Goal: Information Seeking & Learning: Find specific fact

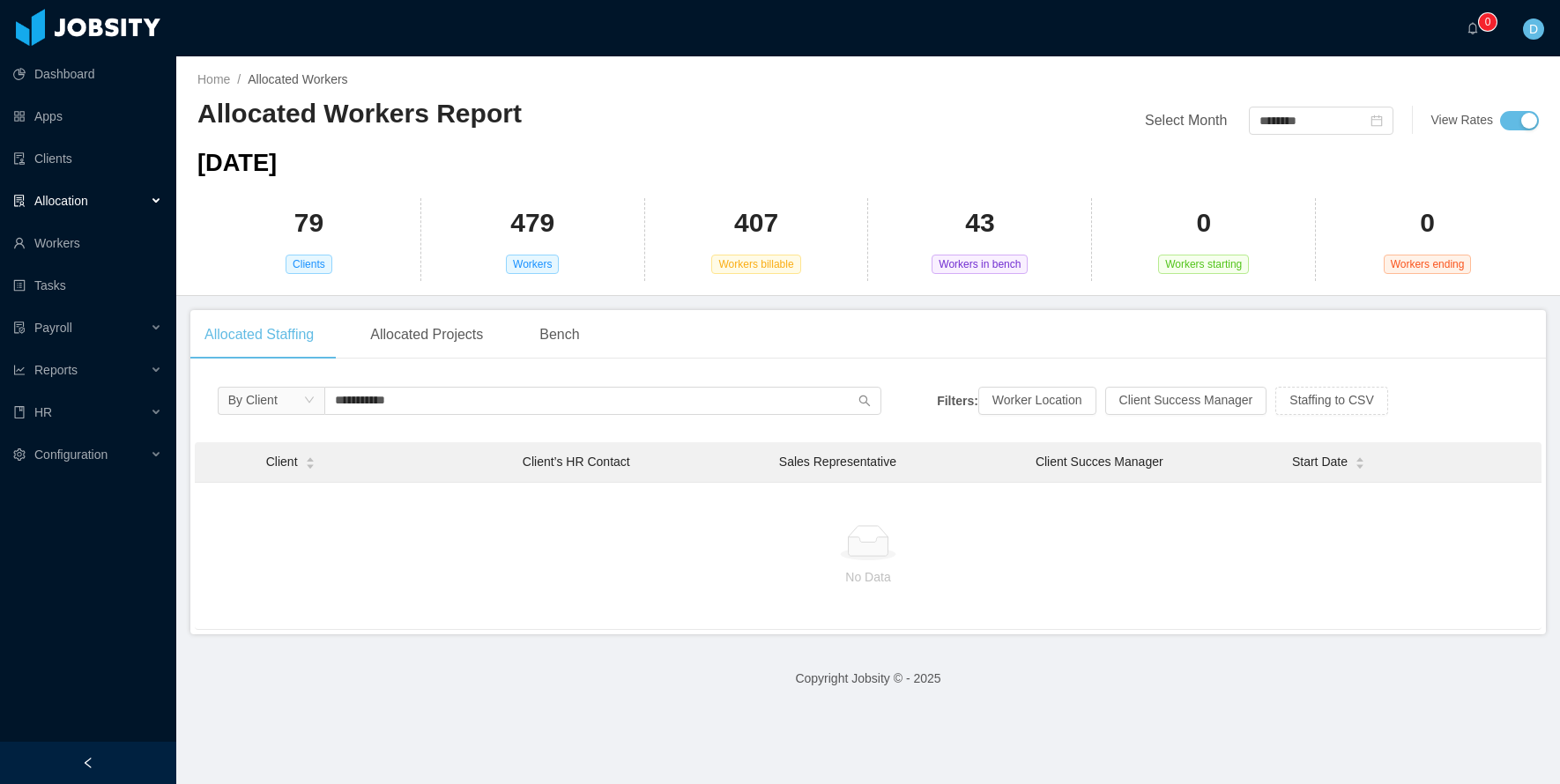
click at [194, 398] on div "**********" at bounding box center [867, 503] width 1356 height 261
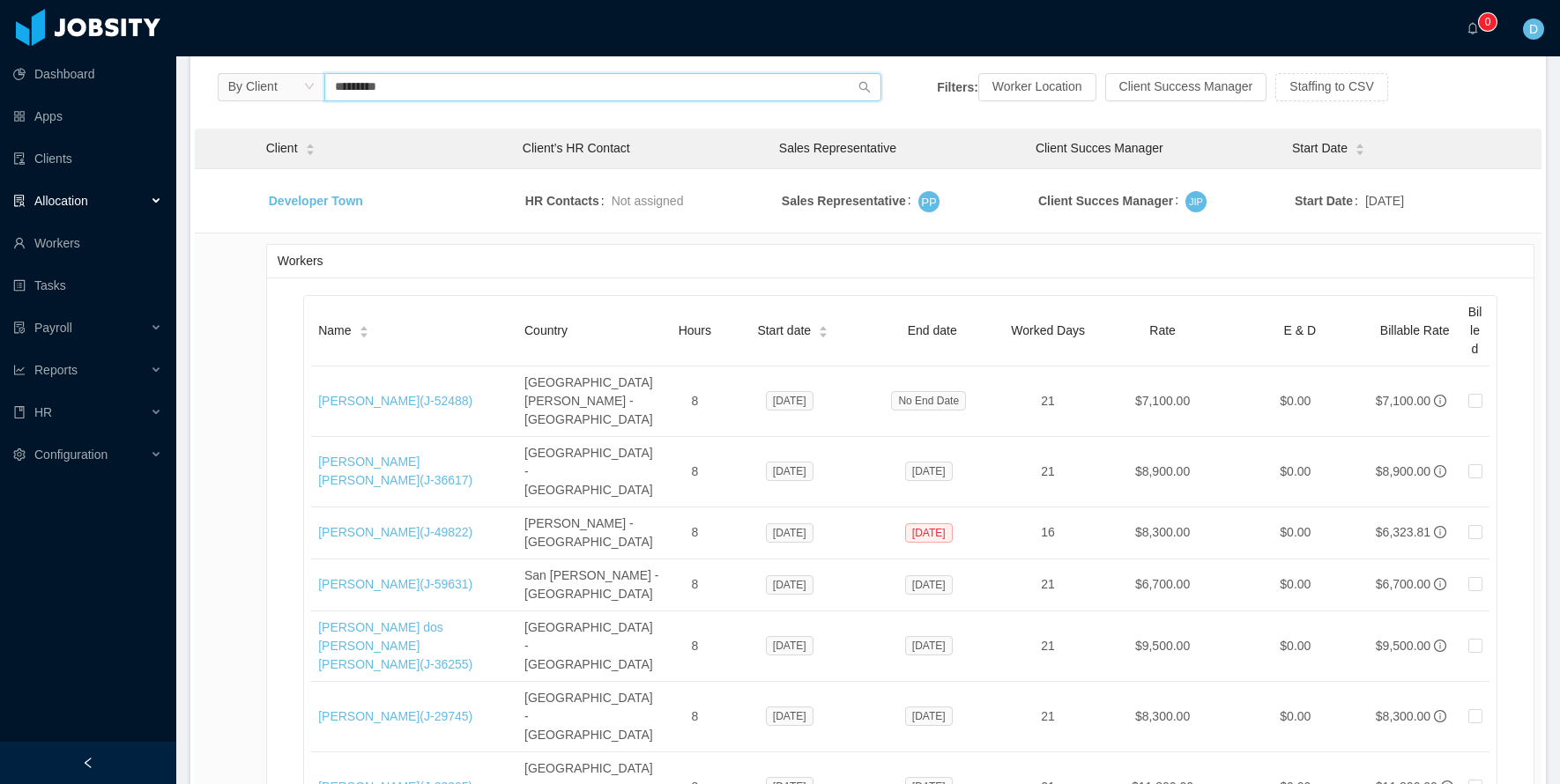
scroll to position [310, 0]
drag, startPoint x: 407, startPoint y: 87, endPoint x: 195, endPoint y: 87, distance: 212.0
click at [195, 87] on div "By Client ********* Filters: Worker Location Client Success Manager Staffing to…" at bounding box center [867, 515] width 1356 height 905
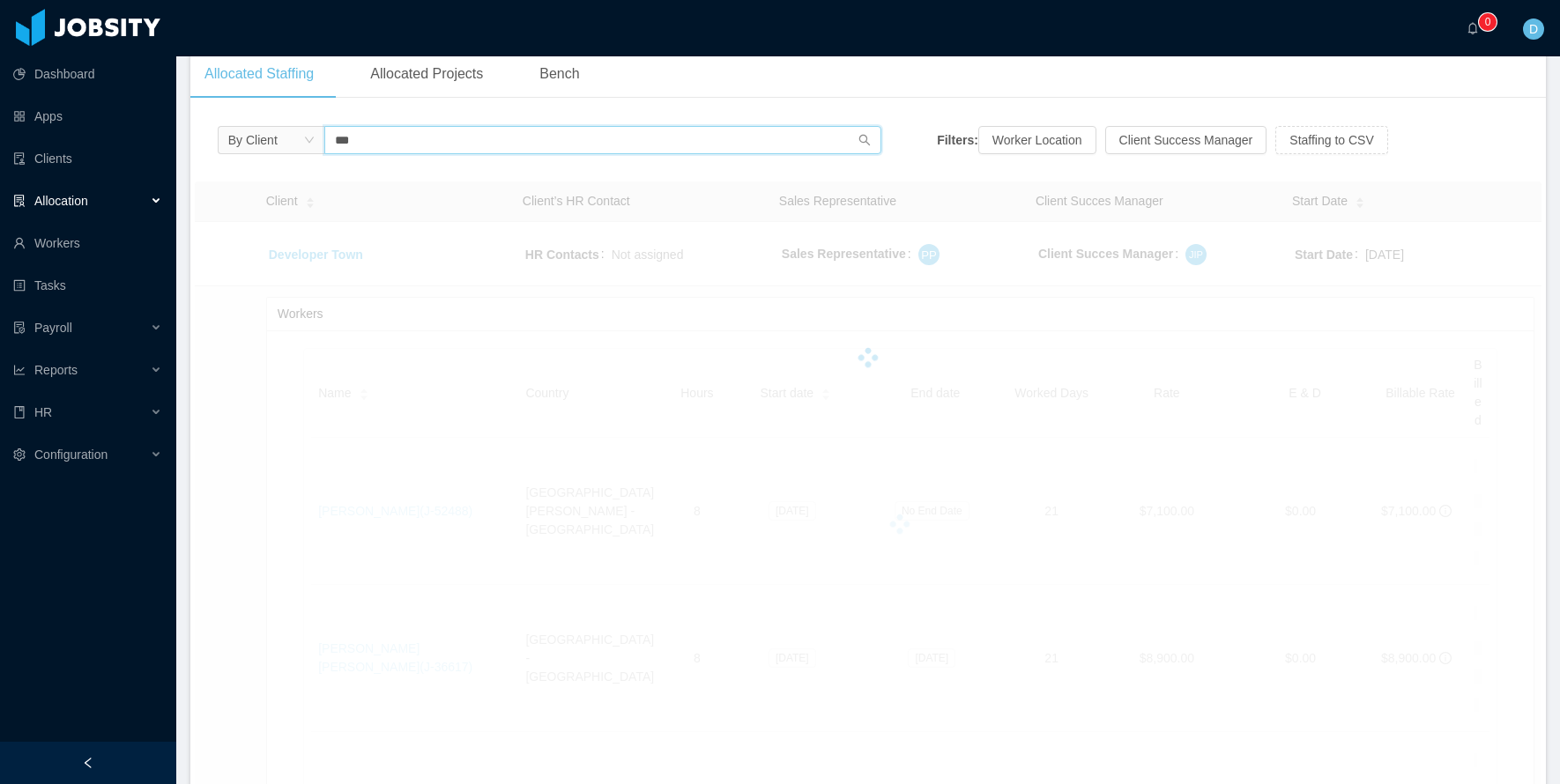
scroll to position [360, 0]
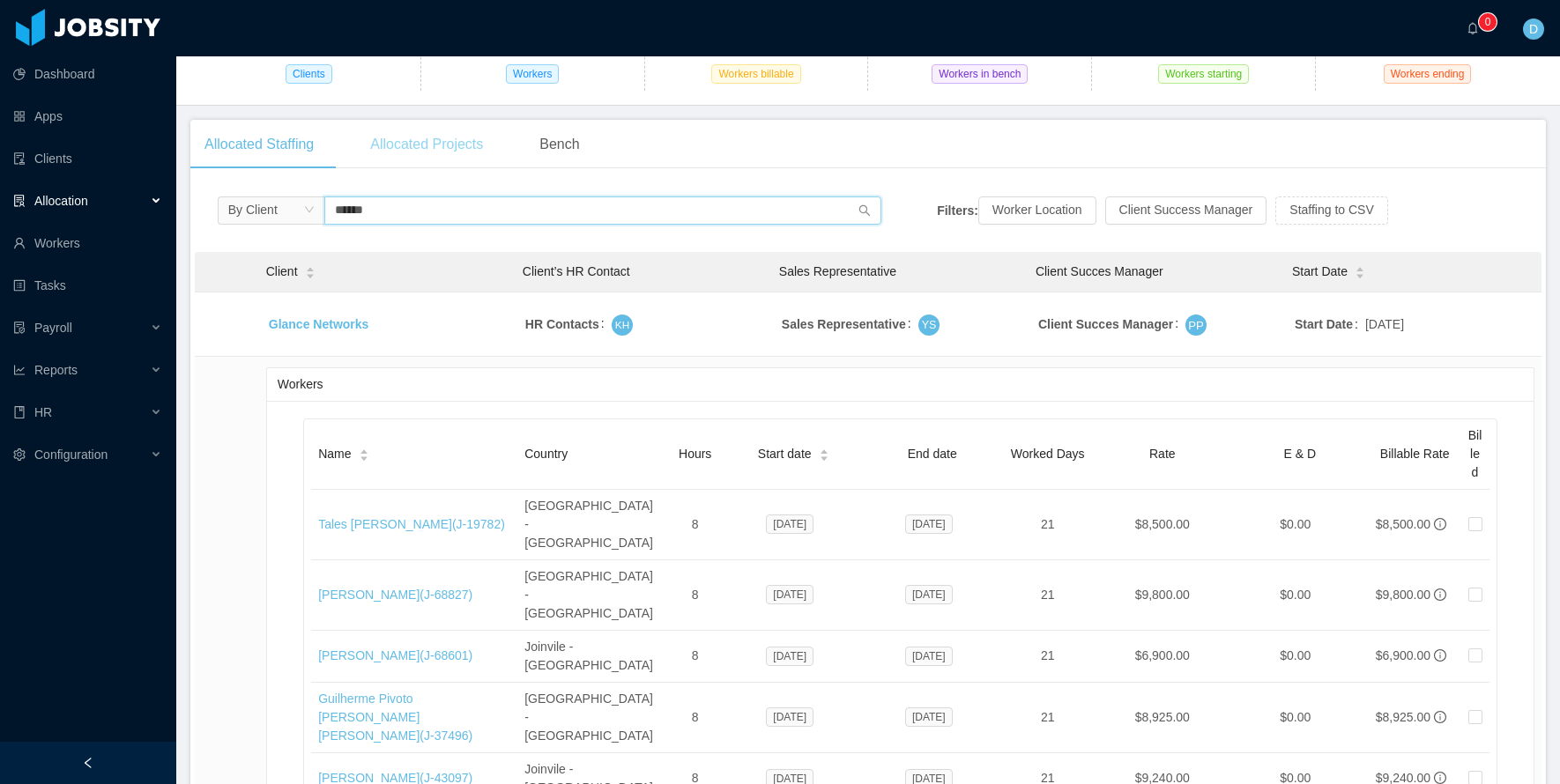
scroll to position [172, 0]
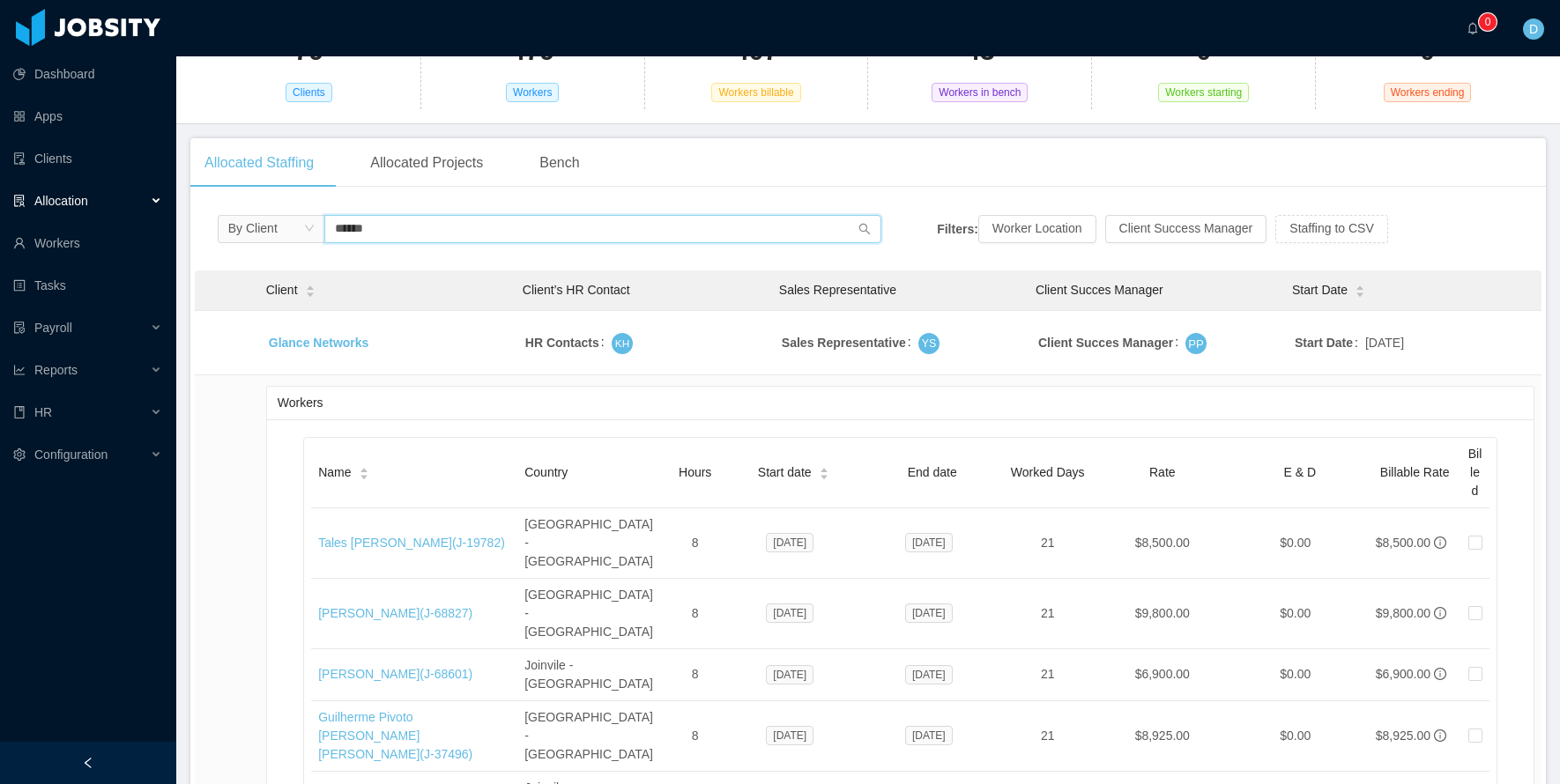
drag, startPoint x: 386, startPoint y: 221, endPoint x: 290, endPoint y: 221, distance: 96.0
click at [290, 221] on span "By Client ******" at bounding box center [550, 229] width 665 height 29
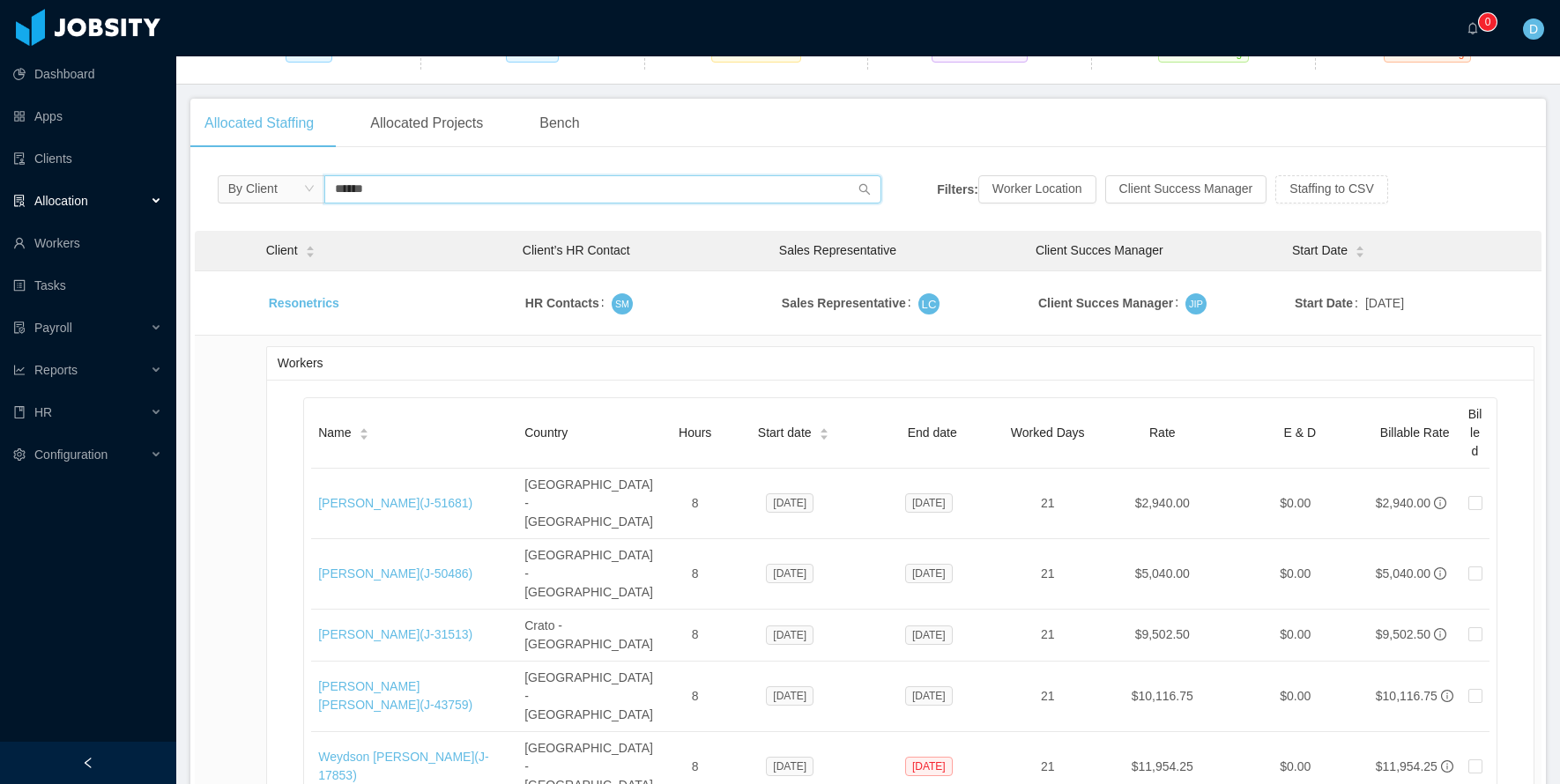
scroll to position [210, 0]
drag, startPoint x: 403, startPoint y: 188, endPoint x: 229, endPoint y: 188, distance: 174.0
click at [229, 188] on span "By Client ******" at bounding box center [550, 191] width 665 height 29
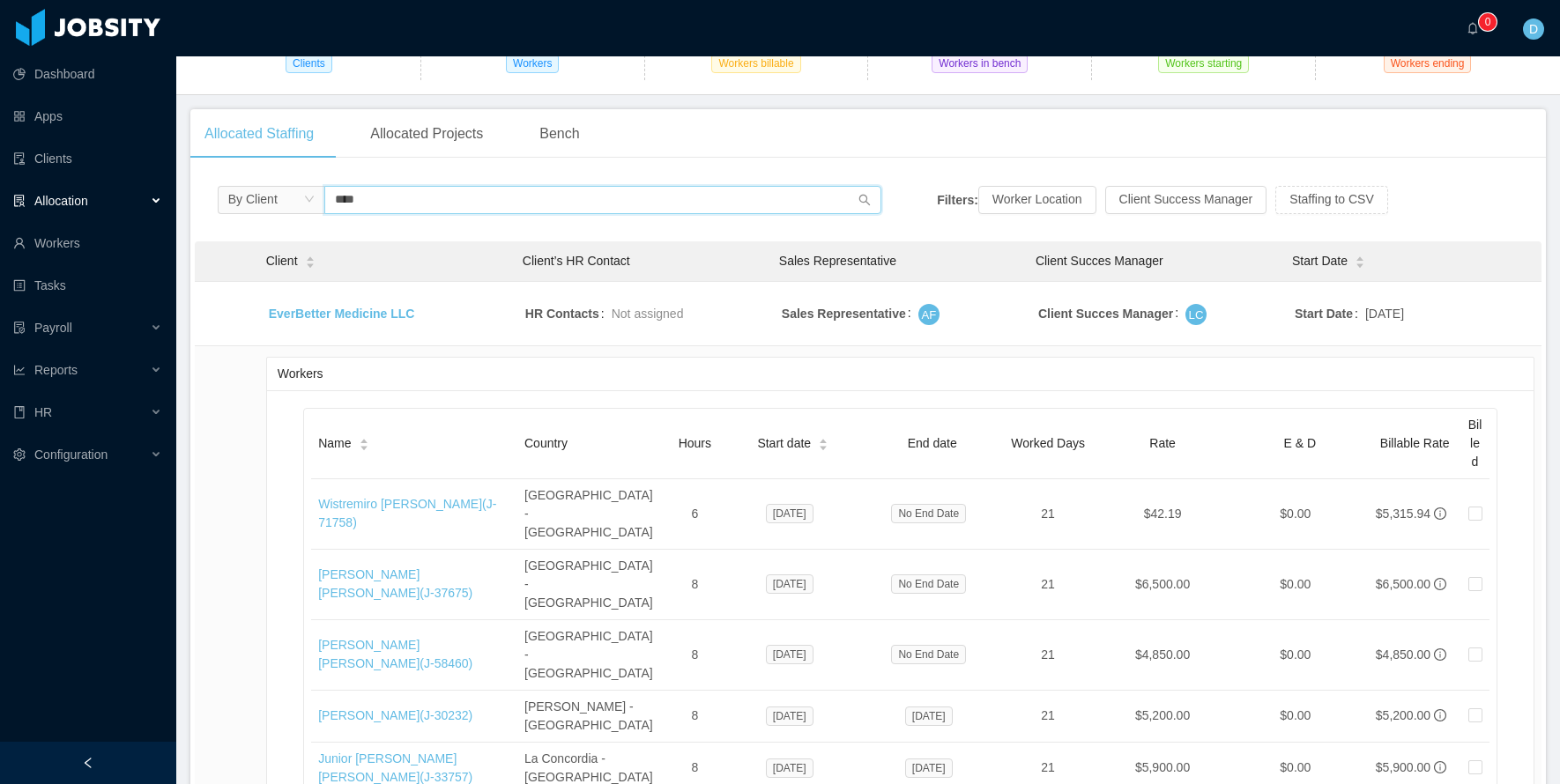
scroll to position [414, 0]
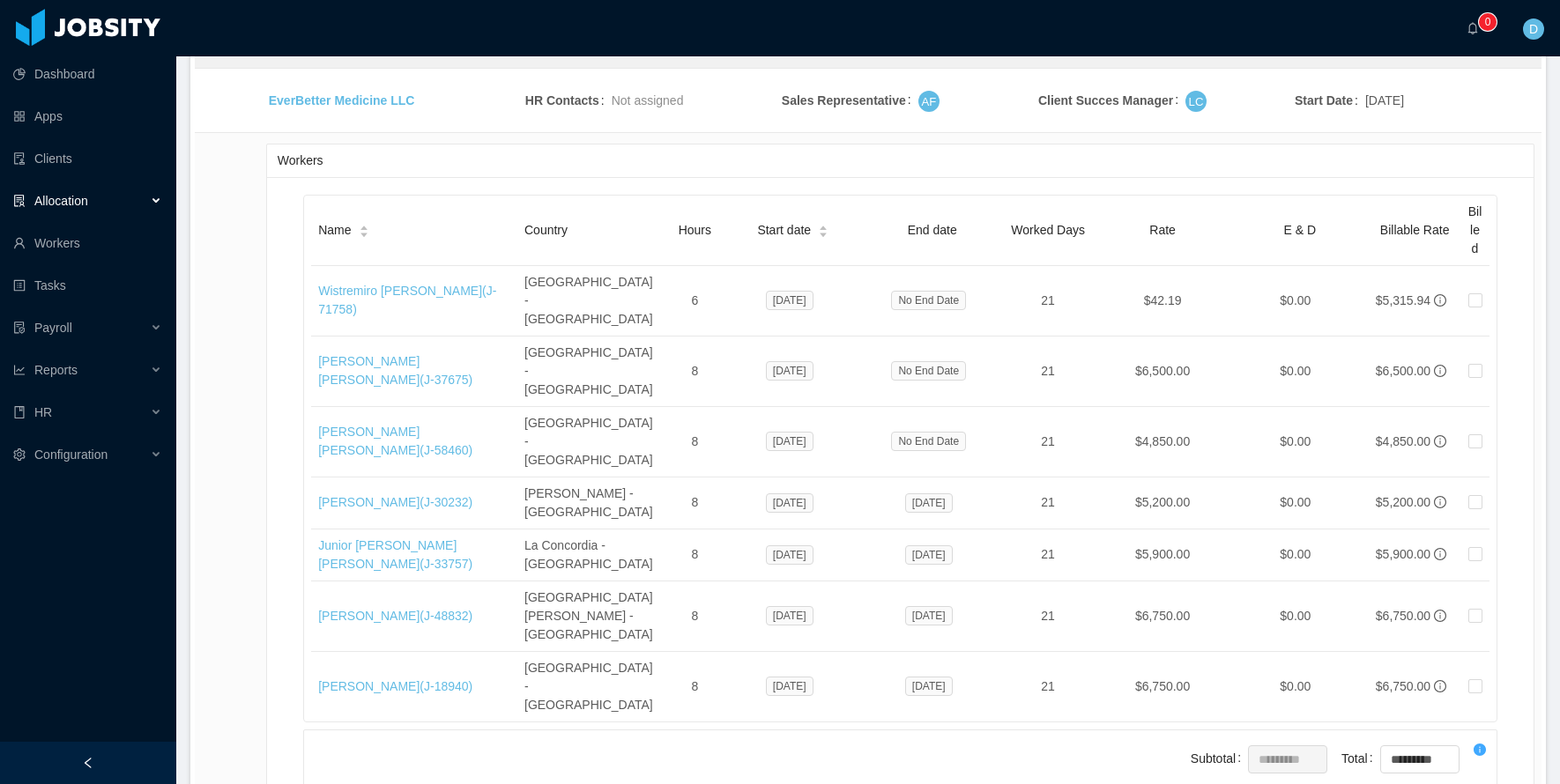
type input "****"
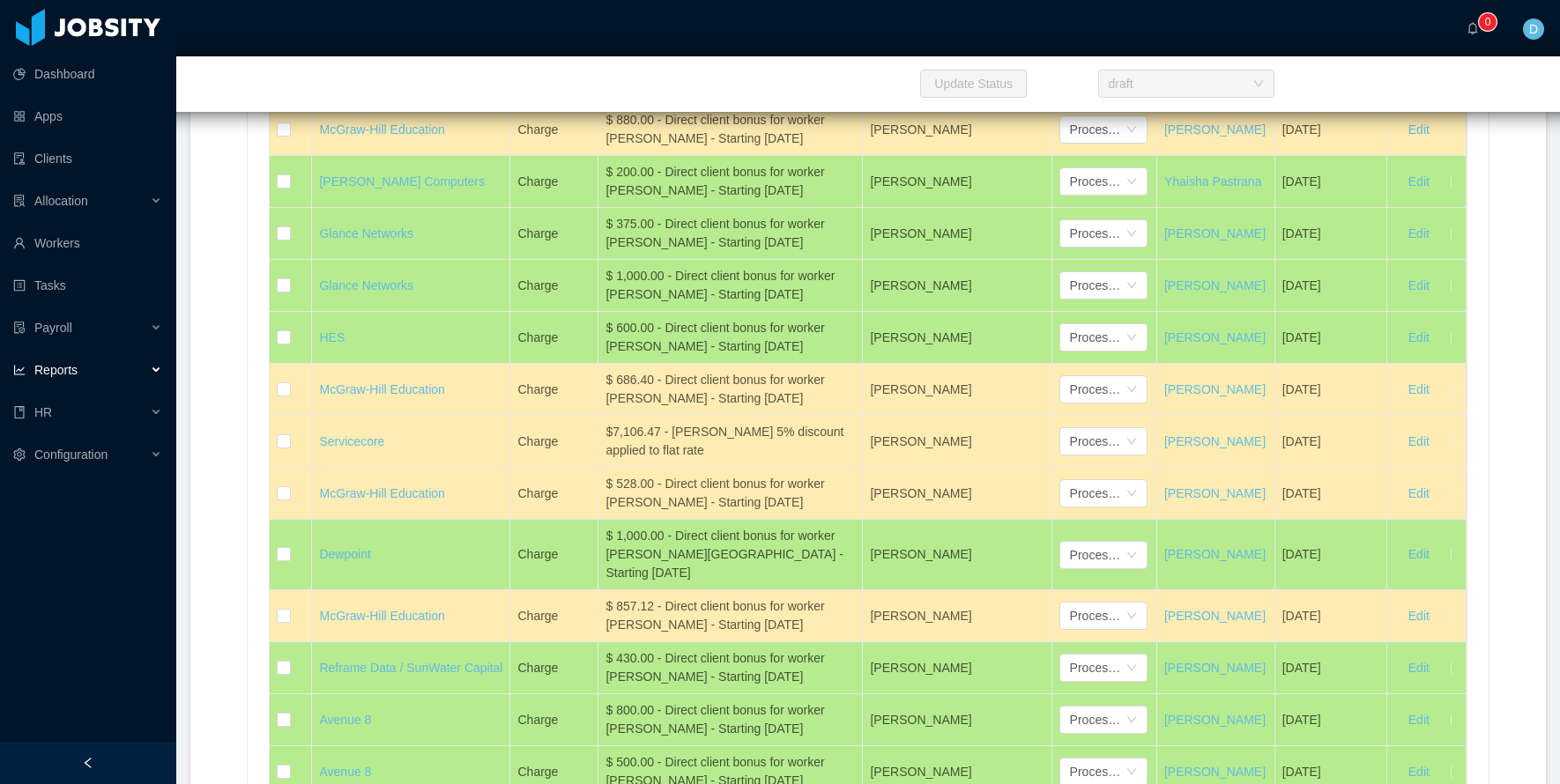
scroll to position [8554, 0]
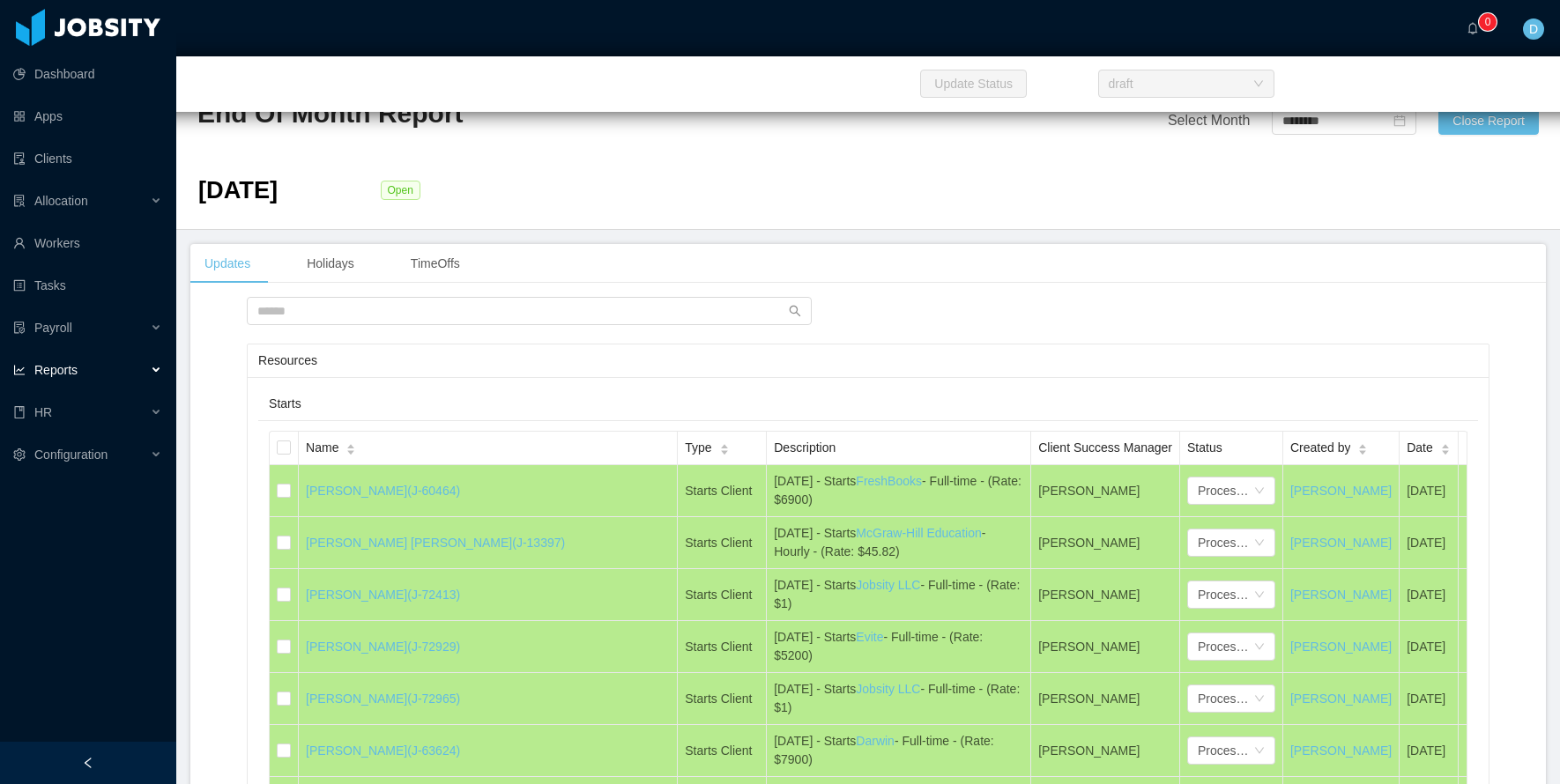
scroll to position [9747, 0]
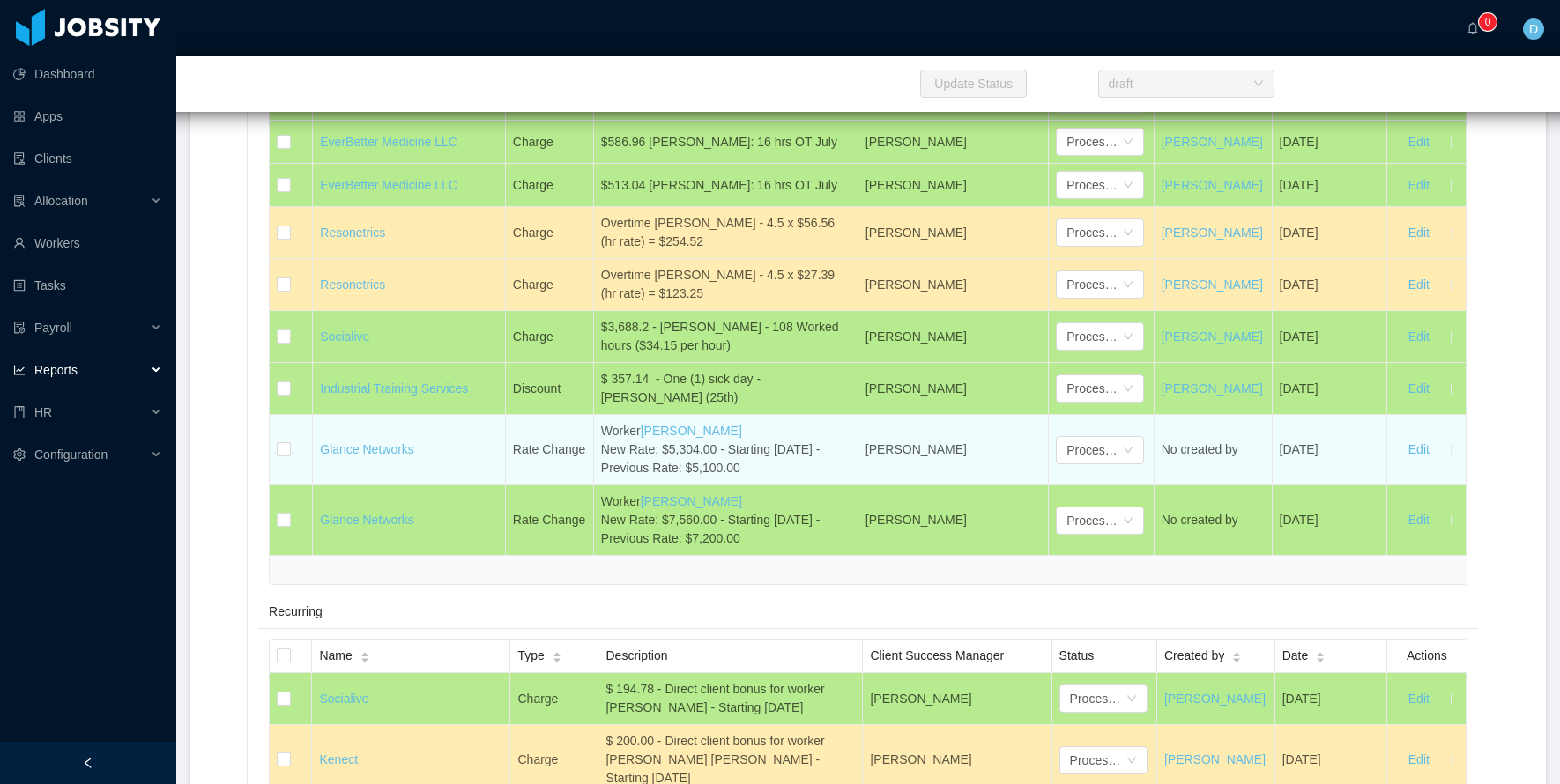
drag, startPoint x: 512, startPoint y: 406, endPoint x: 806, endPoint y: 429, distance: 294.9
click at [806, 429] on tr "Glance Networks Rate Change Worker Julian Malpeli New Rate: $5,304.00 - Startin…" at bounding box center [867, 450] width 1197 height 70
copy tr "Rate Change Worker Julian Malpeli New Rate: $5,304.00 - Starting August 2025 - …"
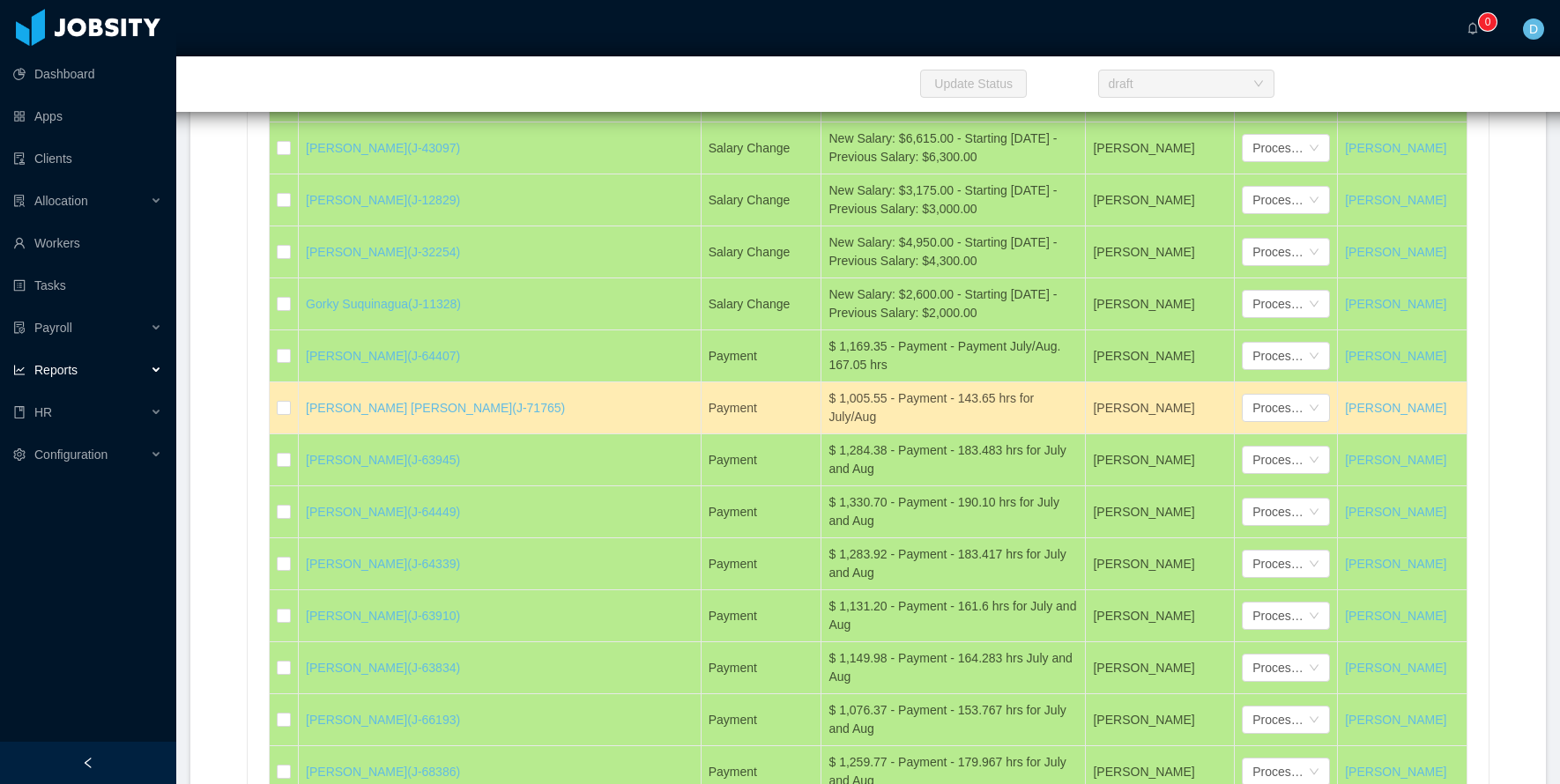
scroll to position [8554, 0]
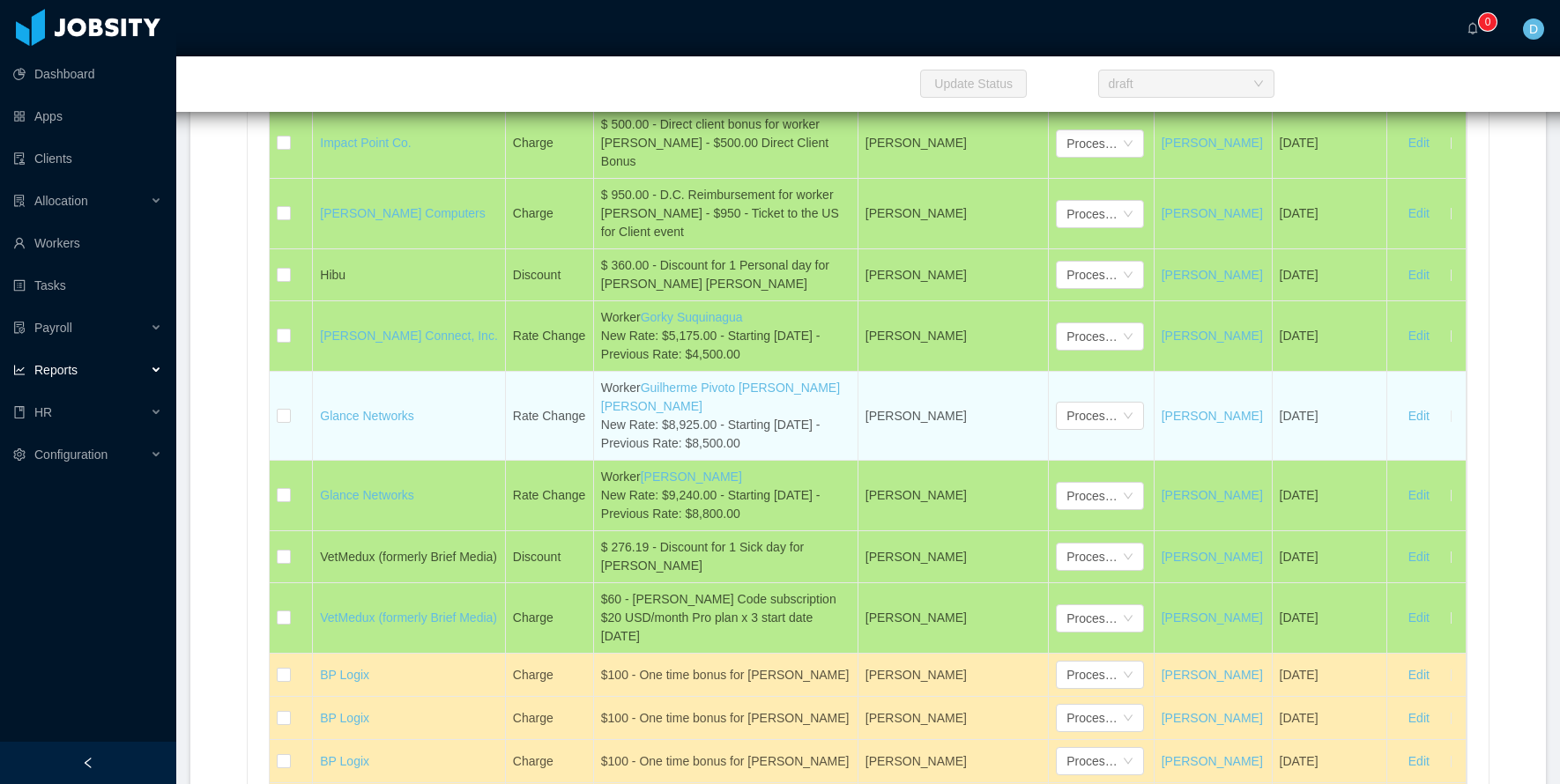
drag, startPoint x: 516, startPoint y: 411, endPoint x: 797, endPoint y: 426, distance: 281.4
click at [797, 426] on tr "Glance Networks Rate Change Worker Guilherme Pivoto Pinto Ribeiro New Rate: $8,…" at bounding box center [867, 417] width 1197 height 89
copy tr "Rate Change Worker Guilherme Pivoto Pinto Ribeiro New Rate: $8,925.00 - Startin…"
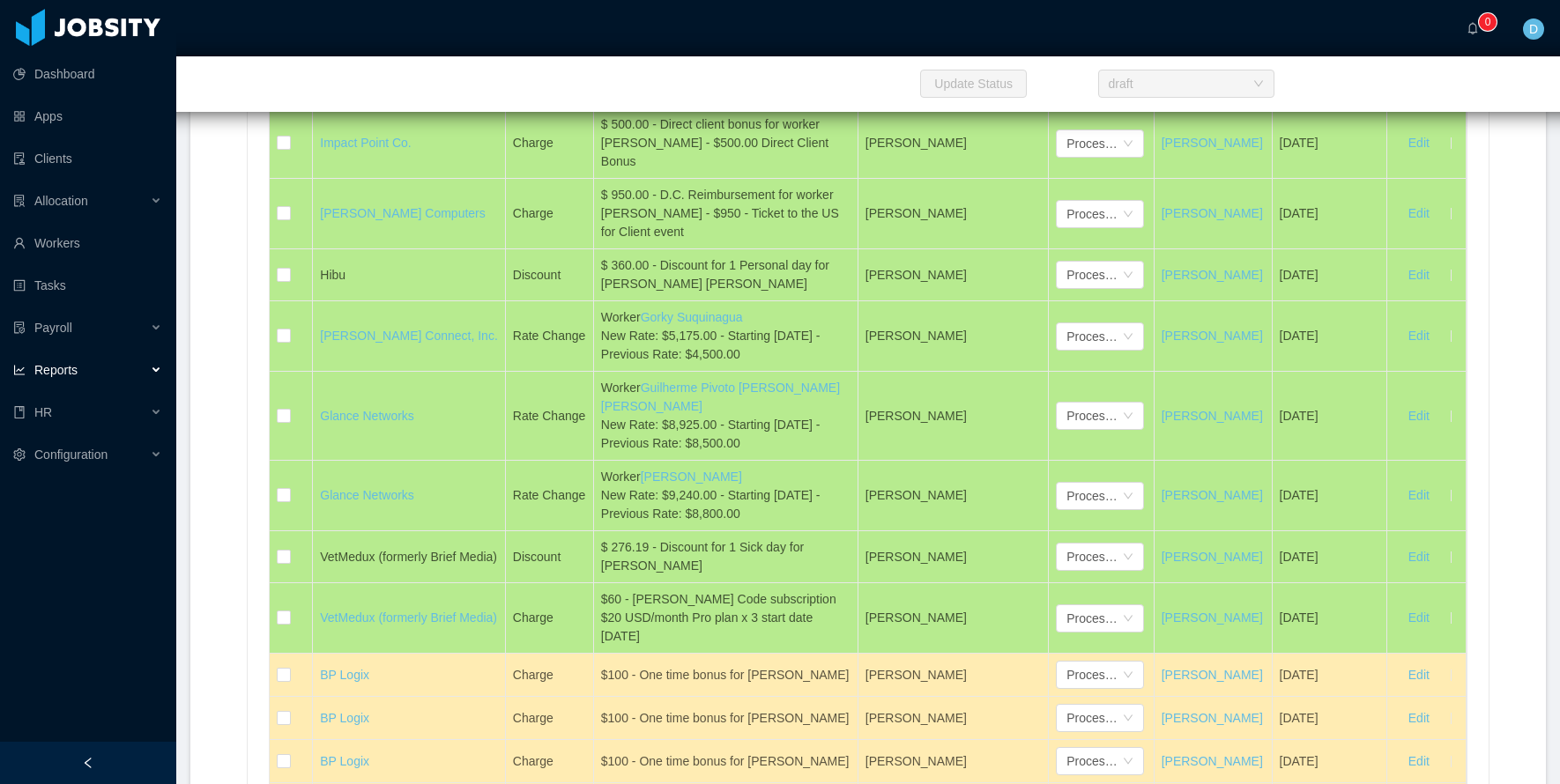
scroll to position [9817, 0]
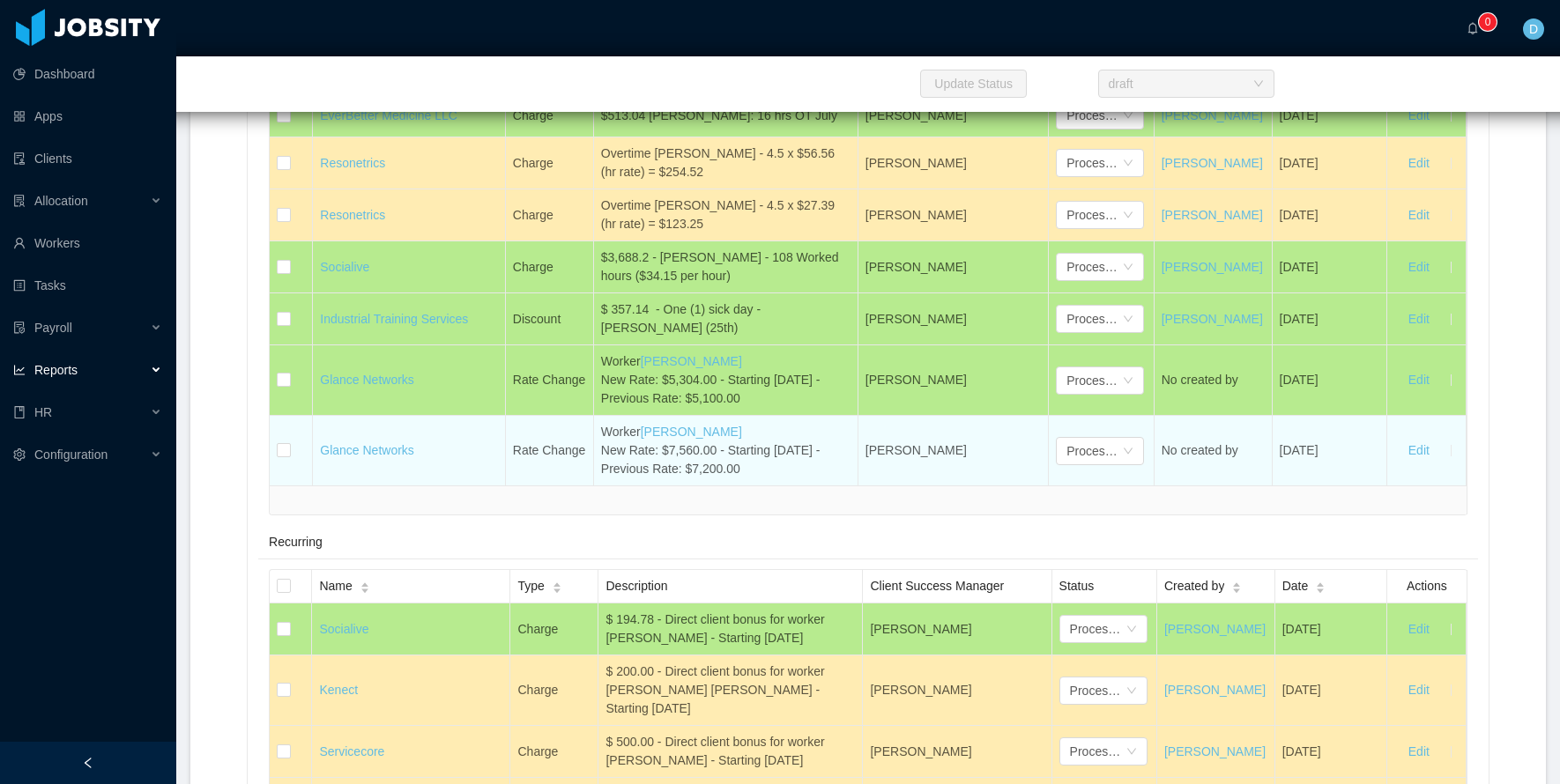
drag, startPoint x: 602, startPoint y: 392, endPoint x: 797, endPoint y: 425, distance: 197.8
click at [797, 425] on div "Worker Geraldo Lima New Rate: $7,560.00 - Starting August 2025 - Previous Rate:…" at bounding box center [725, 450] width 249 height 55
copy div "Worker Geraldo Lima New Rate: $7,560.00 - Starting August 2025 - Previous Rate:…"
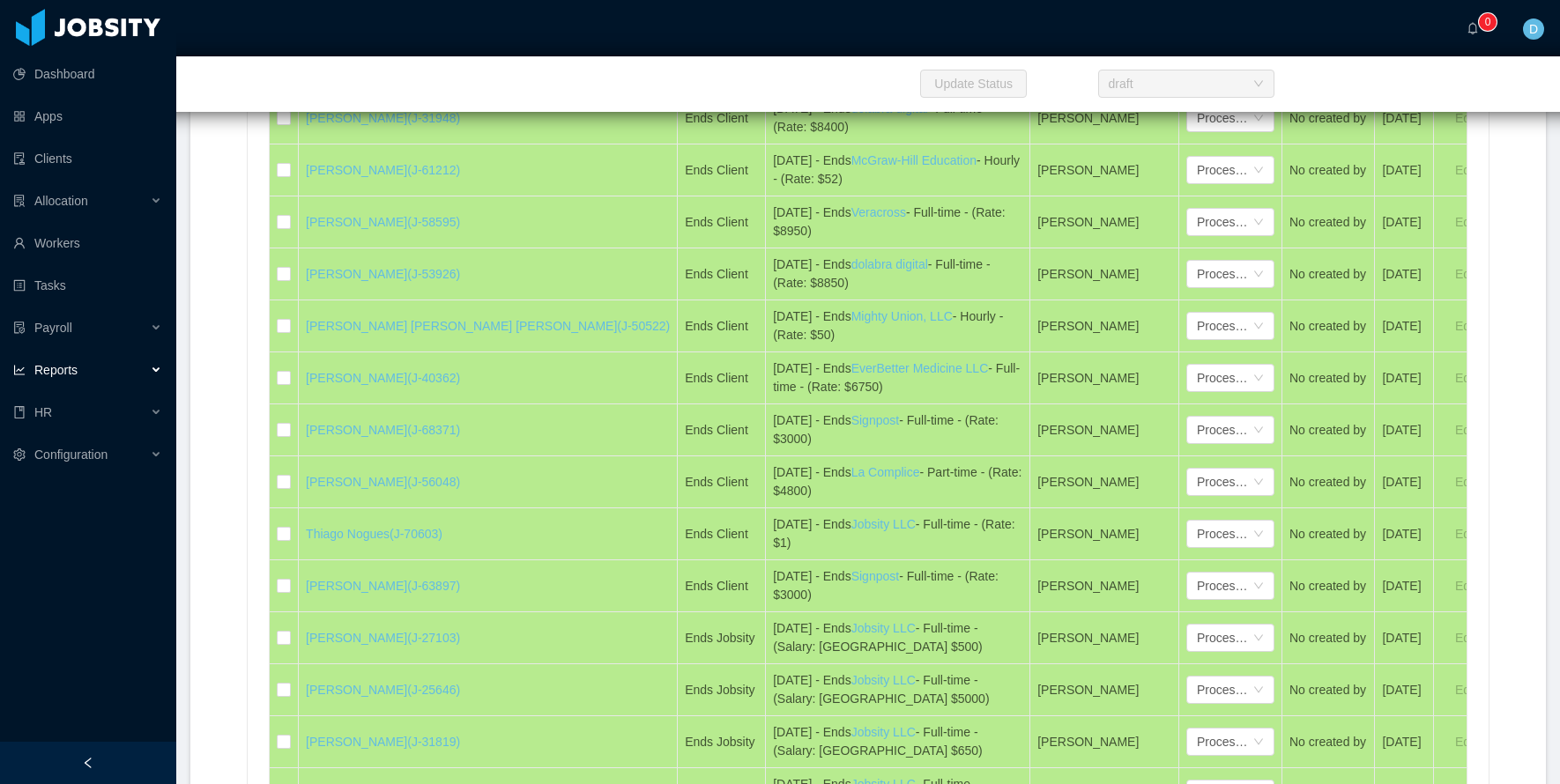
scroll to position [9170, 0]
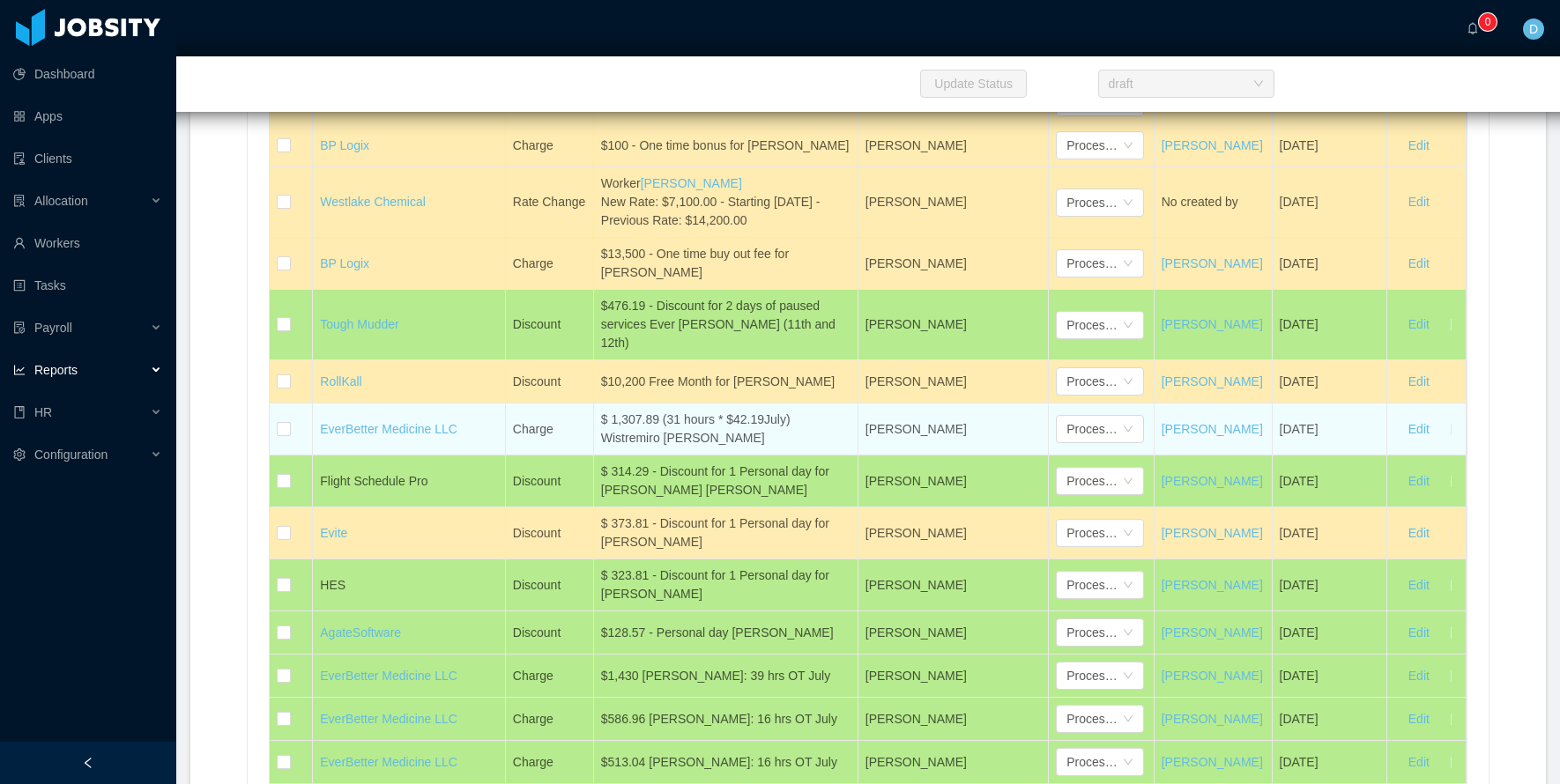
click at [518, 403] on td "Charge" at bounding box center [550, 429] width 88 height 52
drag, startPoint x: 508, startPoint y: 391, endPoint x: 592, endPoint y: 397, distance: 84.2
click at [592, 403] on td "Charge" at bounding box center [550, 429] width 88 height 52
click at [554, 403] on td "Charge" at bounding box center [550, 429] width 88 height 52
drag, startPoint x: 515, startPoint y: 392, endPoint x: 790, endPoint y: 398, distance: 275.1
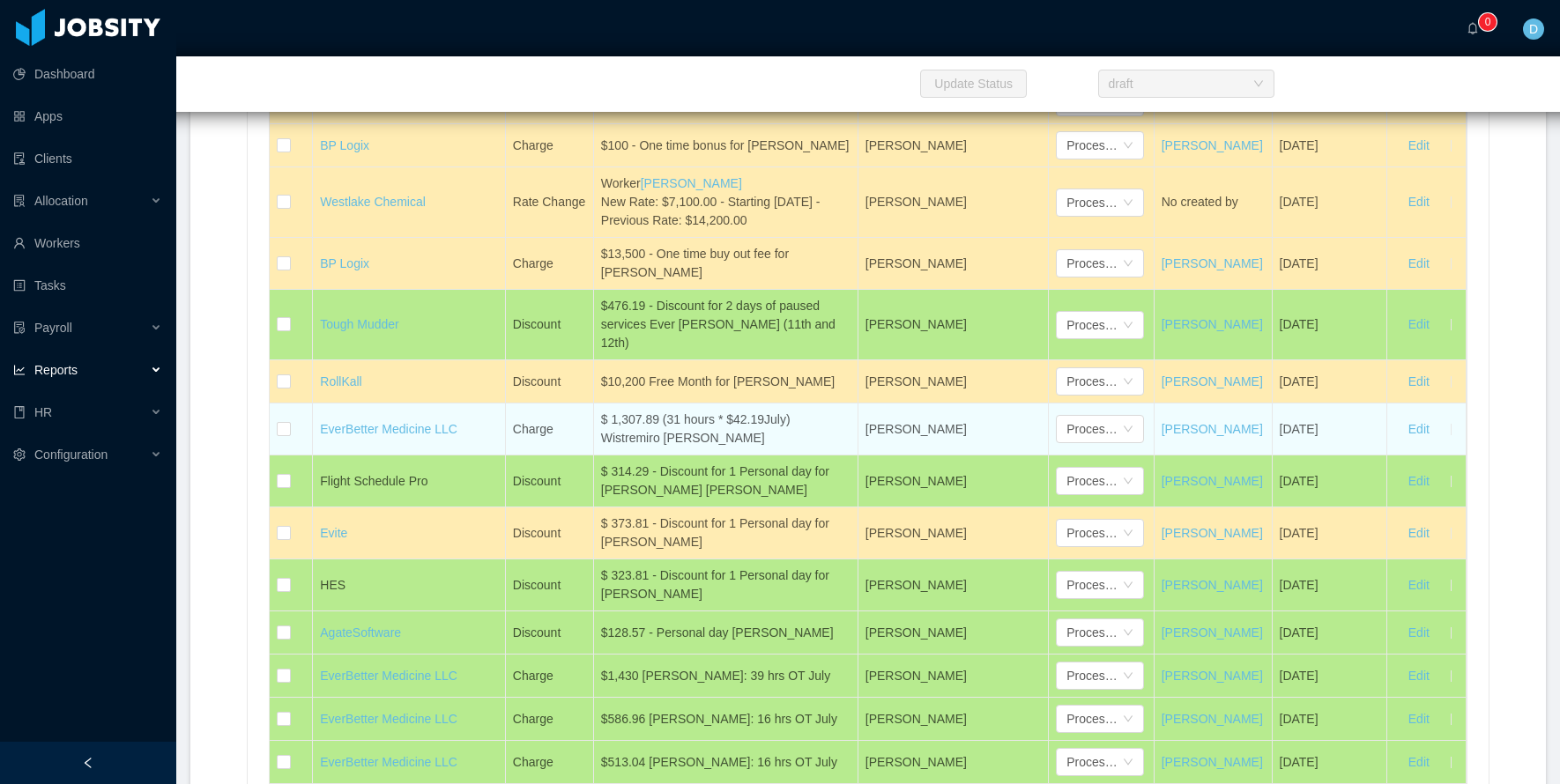
click at [790, 403] on tr "EverBetter Medicine LLC Charge $ 1,307.89 (31 hours * $42.19July) Wistremiro Ar…" at bounding box center [867, 429] width 1197 height 52
copy tr "Charge $ 1,307.89 (31 hours * $42.19July) Wistremiro Arles Pulido Porras"
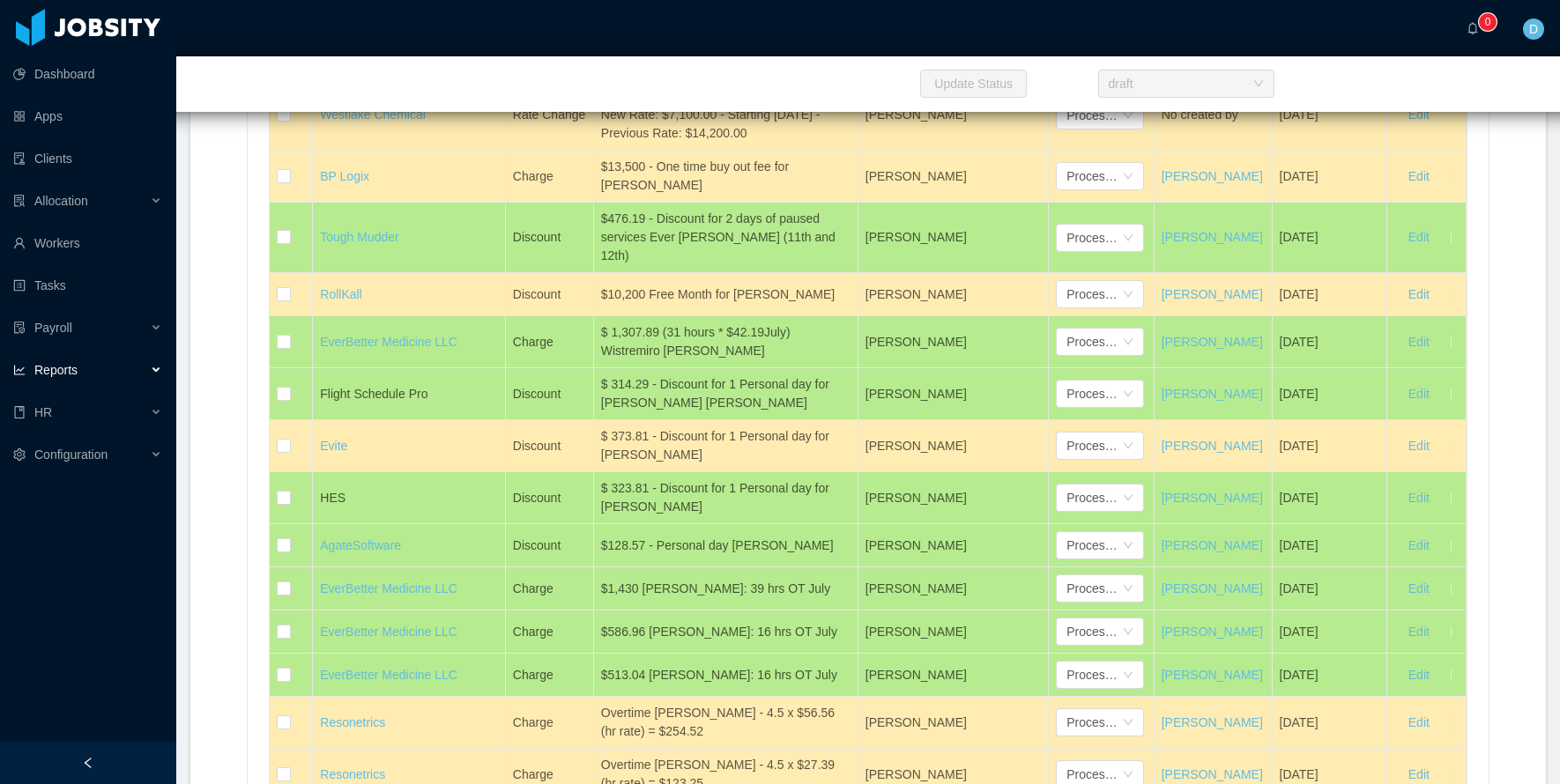
scroll to position [16749, 0]
